Goal: Find specific page/section: Find specific page/section

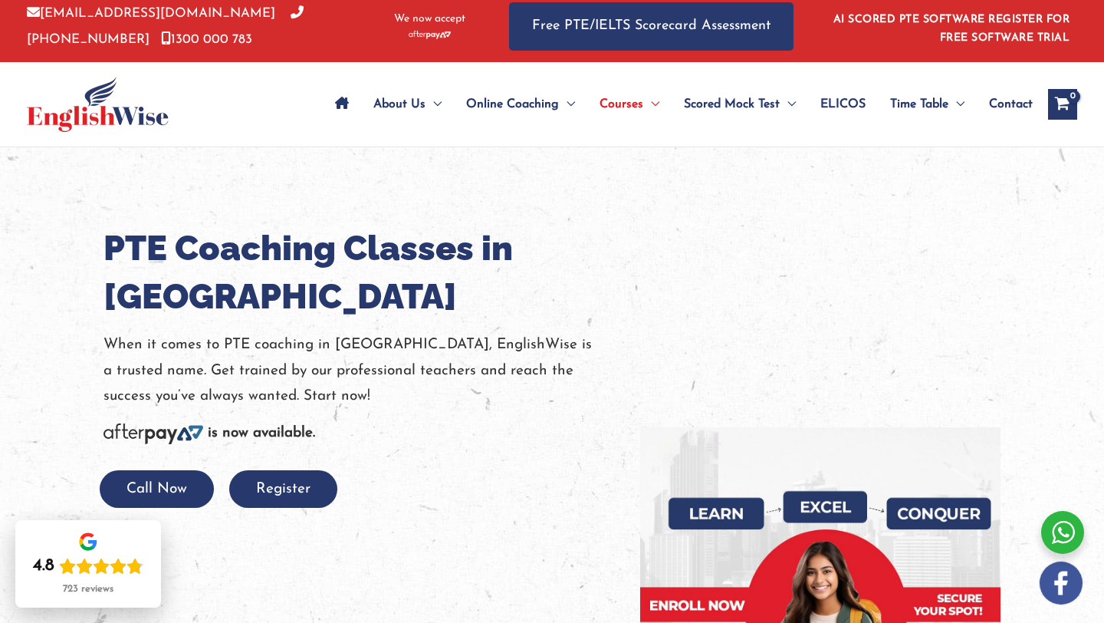
click at [1009, 98] on span "Contact" at bounding box center [1011, 104] width 44 height 54
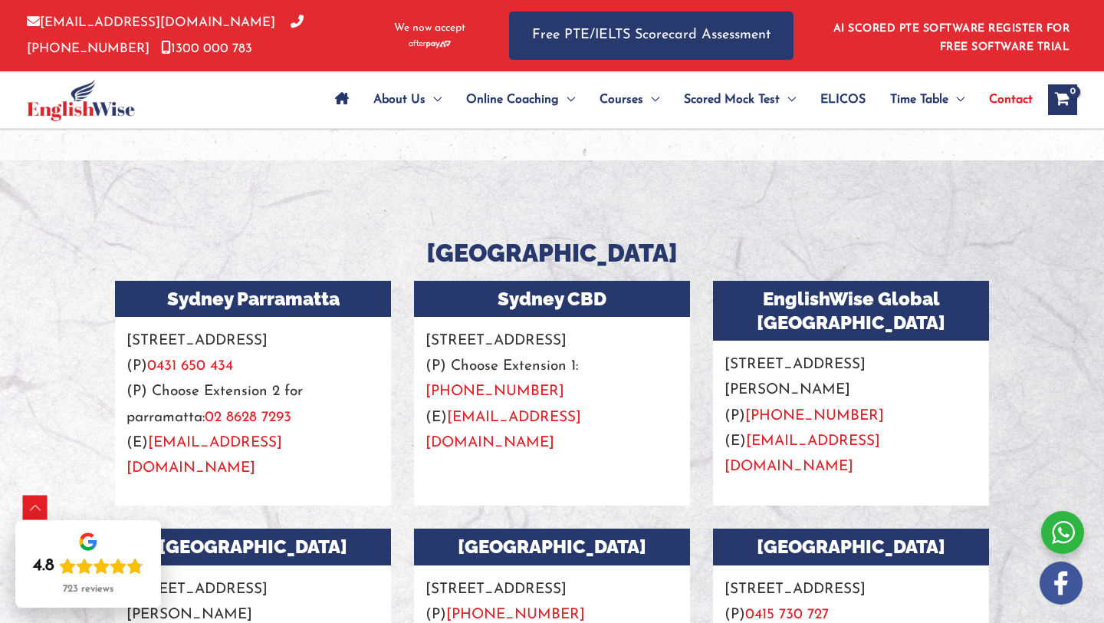
scroll to position [1239, 0]
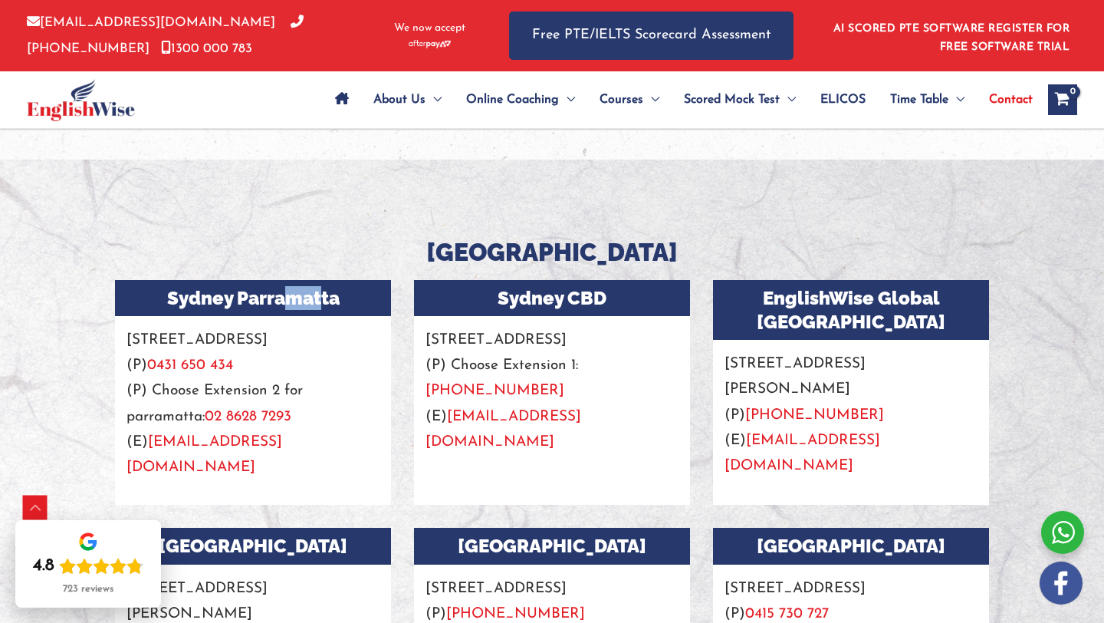
drag, startPoint x: 281, startPoint y: 305, endPoint x: 318, endPoint y: 305, distance: 37.6
click at [318, 305] on h3 "Sydney Parramatta" at bounding box center [253, 298] width 276 height 36
drag, startPoint x: 463, startPoint y: 281, endPoint x: 476, endPoint y: 280, distance: 13.1
click at [477, 280] on h3 "Sydney CBD" at bounding box center [552, 298] width 276 height 36
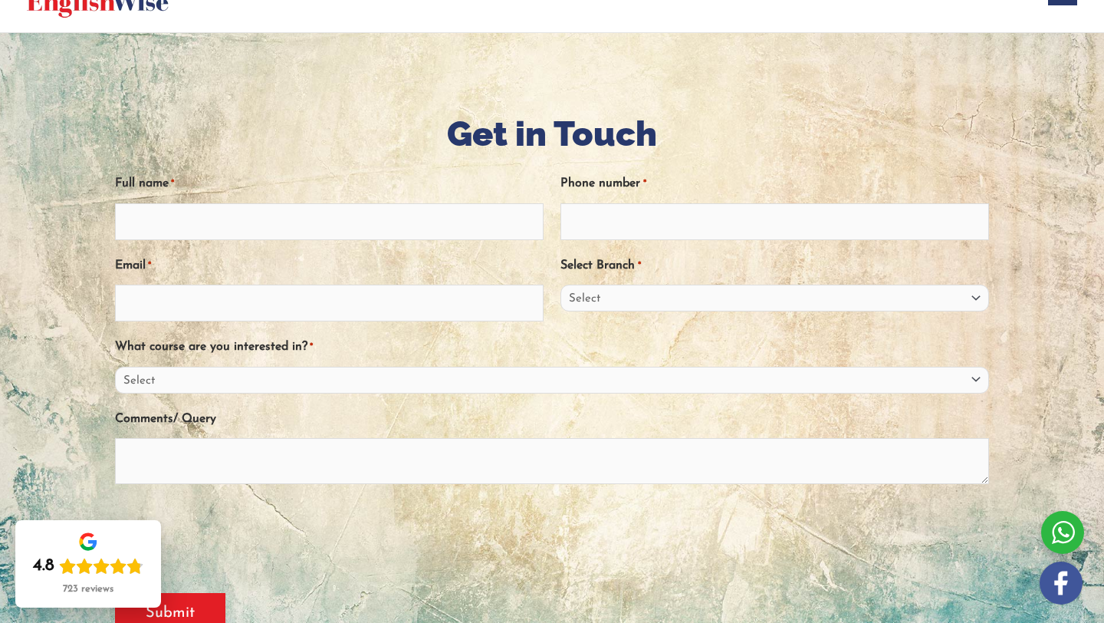
scroll to position [0, 0]
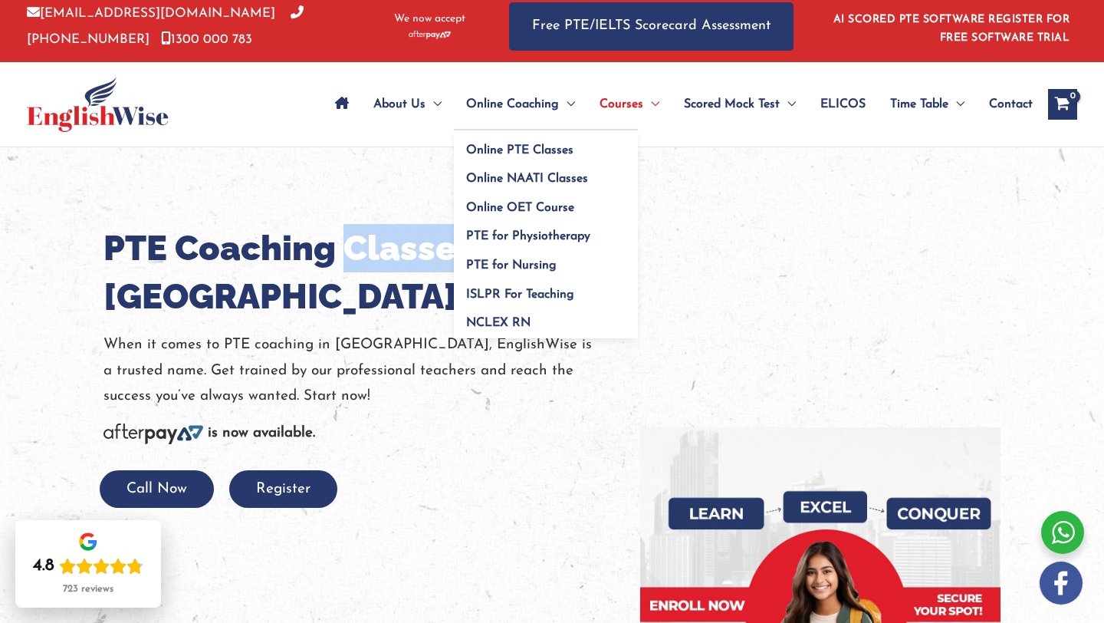
click at [551, 100] on span "Online Coaching" at bounding box center [512, 104] width 93 height 54
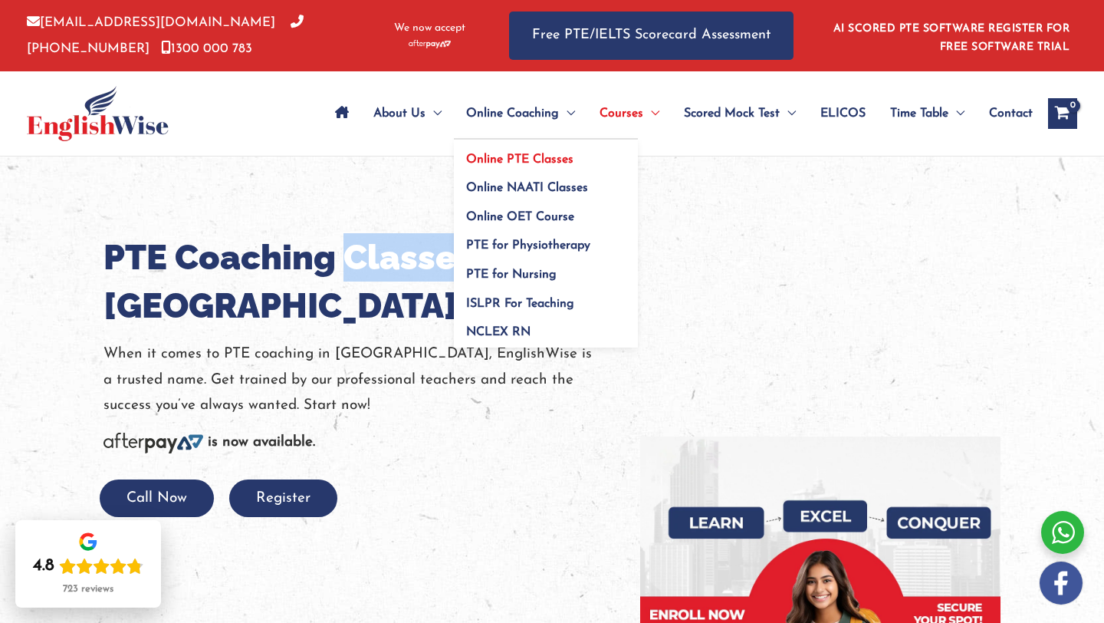
click at [550, 160] on span "Online PTE Classes" at bounding box center [519, 159] width 107 height 12
